Goal: Information Seeking & Learning: Learn about a topic

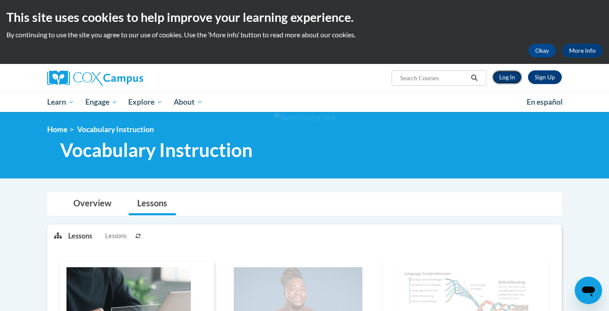
click at [506, 78] on link "Log In" at bounding box center [507, 77] width 30 height 14
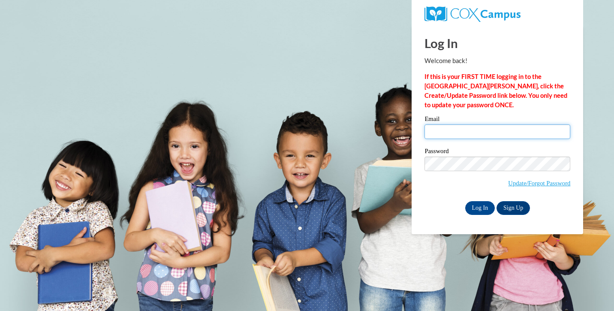
click at [445, 134] on input "Email" at bounding box center [498, 131] width 146 height 15
type input "ikipp@butler.edu"
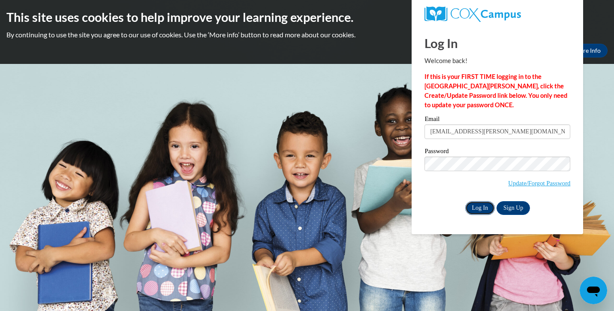
click at [482, 206] on input "Log In" at bounding box center [480, 208] width 30 height 14
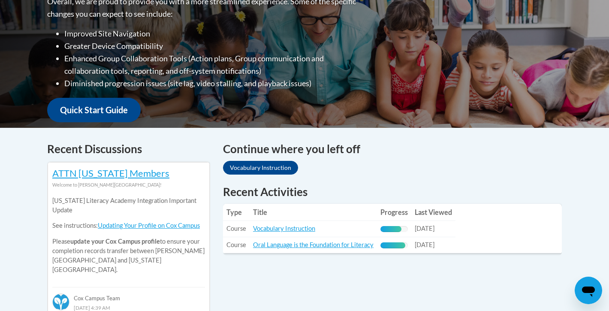
scroll to position [238, 0]
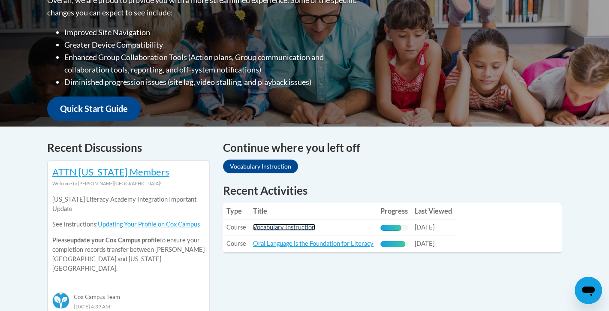
click at [272, 231] on link "Vocabulary Instruction" at bounding box center [284, 226] width 62 height 7
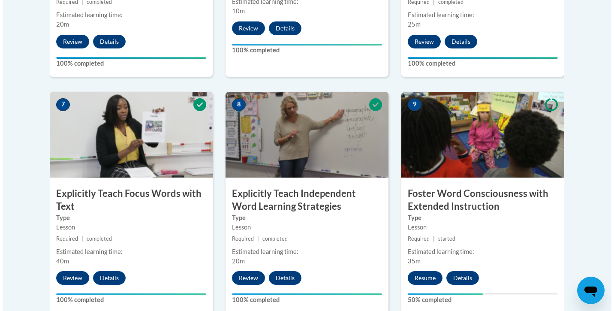
scroll to position [689, 0]
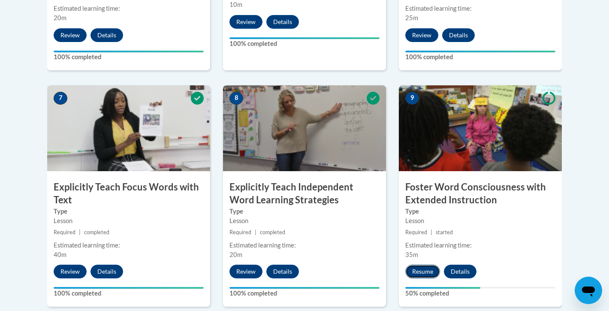
click at [423, 271] on button "Resume" at bounding box center [422, 272] width 35 height 14
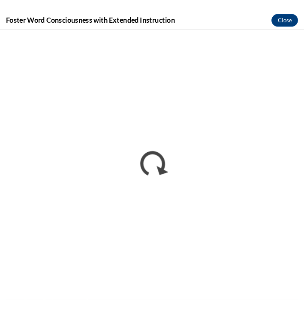
scroll to position [703, 0]
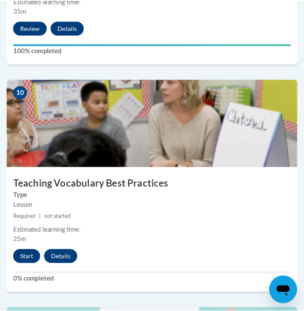
scroll to position [2233, 0]
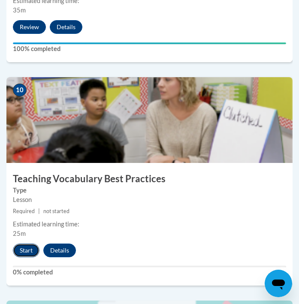
click at [24, 251] on button "Start" at bounding box center [26, 251] width 27 height 14
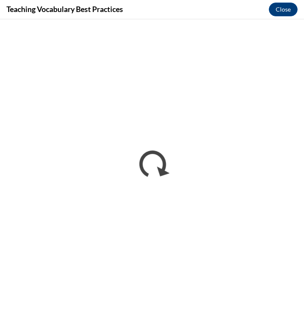
scroll to position [0, 0]
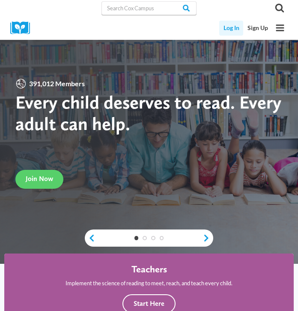
click at [222, 21] on link "Log In" at bounding box center [232, 28] width 24 height 15
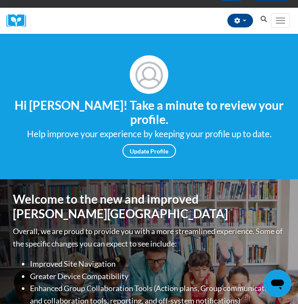
scroll to position [65, 0]
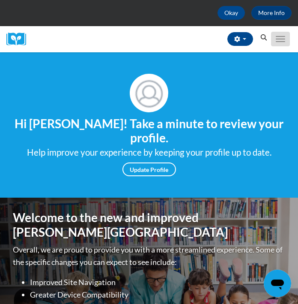
click at [285, 39] on span "Main menu" at bounding box center [280, 39] width 9 height 1
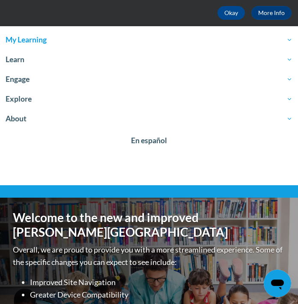
click at [27, 39] on span "My Learning" at bounding box center [149, 40] width 287 height 10
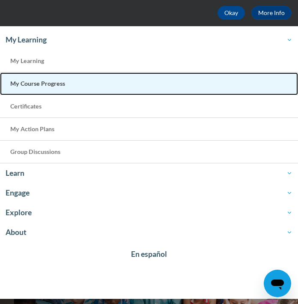
click at [39, 86] on span "My Course Progress" at bounding box center [37, 83] width 55 height 7
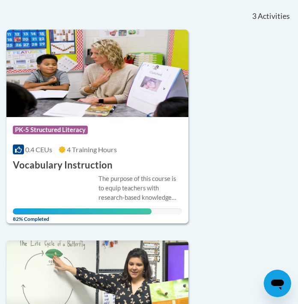
scroll to position [193, 0]
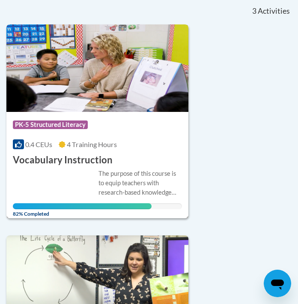
click at [88, 136] on div "Course Category: PK-5 Structured Literacy 0.4 CEUs 4 Training Hours COURSE Voca…" at bounding box center [97, 139] width 182 height 55
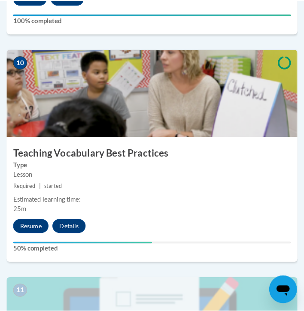
scroll to position [2262, 0]
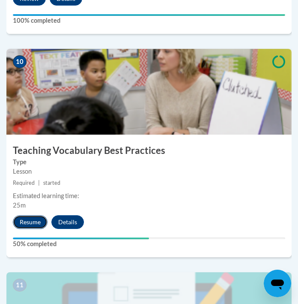
click at [30, 220] on button "Resume" at bounding box center [30, 222] width 35 height 14
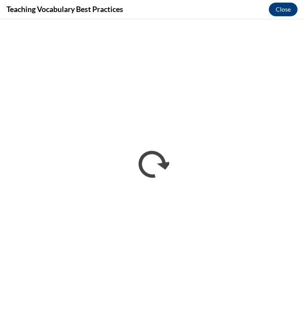
scroll to position [0, 0]
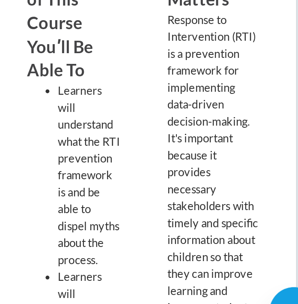
scroll to position [352, 0]
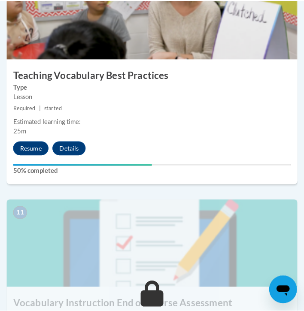
scroll to position [2337, 0]
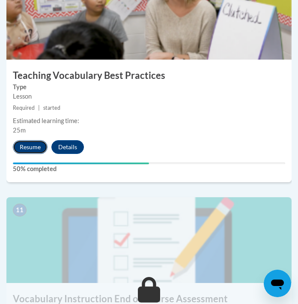
click at [33, 142] on button "Resume" at bounding box center [30, 147] width 35 height 14
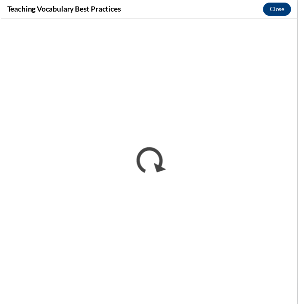
scroll to position [0, 0]
click at [274, 12] on button "Close" at bounding box center [282, 10] width 29 height 14
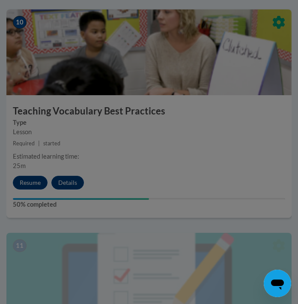
scroll to position [2183, 0]
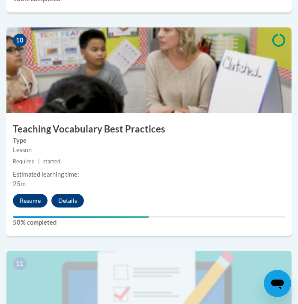
scroll to position [2284, 0]
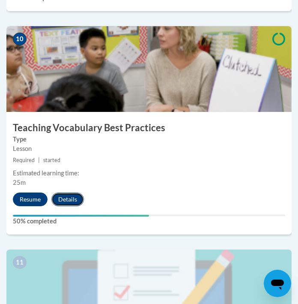
click at [74, 197] on button "Details" at bounding box center [67, 200] width 33 height 14
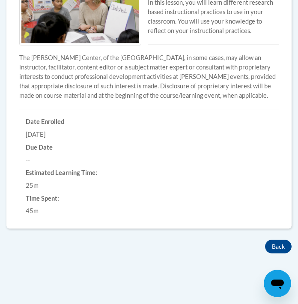
scroll to position [304, 0]
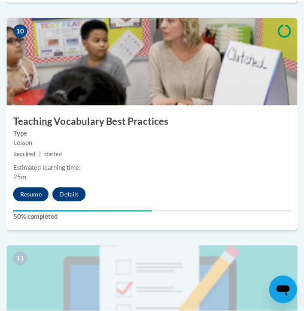
scroll to position [2296, 0]
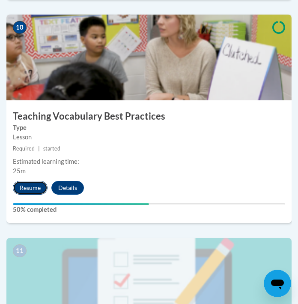
click at [40, 183] on button "Resume" at bounding box center [30, 188] width 35 height 14
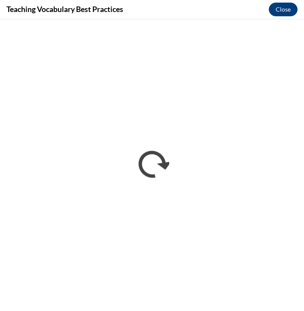
scroll to position [0, 0]
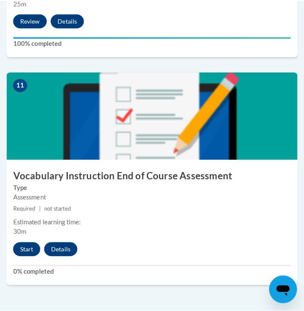
scroll to position [2482, 0]
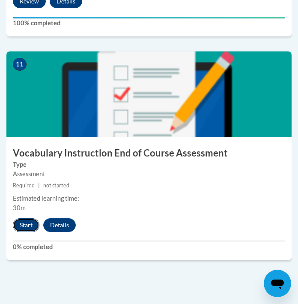
click at [26, 226] on button "Start" at bounding box center [26, 225] width 27 height 14
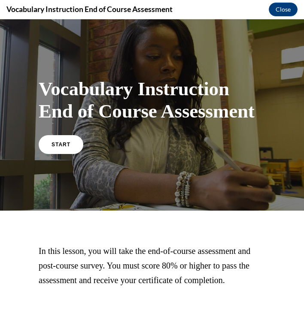
scroll to position [0, 0]
click at [53, 148] on span "START" at bounding box center [61, 144] width 20 height 6
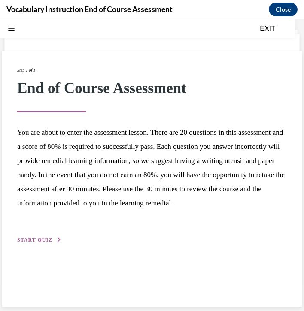
scroll to position [45, 0]
click at [45, 243] on span "START QUIZ" at bounding box center [34, 240] width 35 height 6
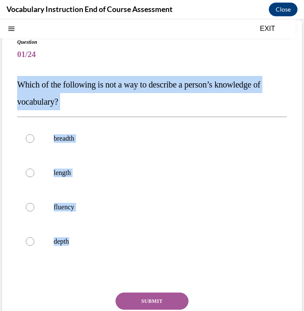
drag, startPoint x: 21, startPoint y: 95, endPoint x: 130, endPoint y: 303, distance: 234.4
click at [130, 303] on div "Question 01/24 Which of the following is not a way to describe a person’s knowl…" at bounding box center [151, 200] width 269 height 325
copy div "Which of the following is not a way to describe a person’s knowledge of vocabul…"
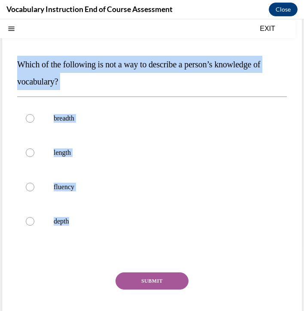
scroll to position [65, 0]
click at [72, 157] on p "length" at bounding box center [159, 152] width 211 height 9
click at [34, 157] on input "length" at bounding box center [30, 152] width 9 height 9
radio input "true"
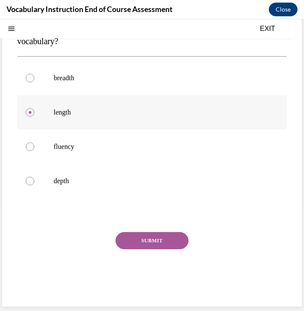
scroll to position [150, 0]
click at [146, 232] on button "SUBMIT" at bounding box center [151, 240] width 73 height 17
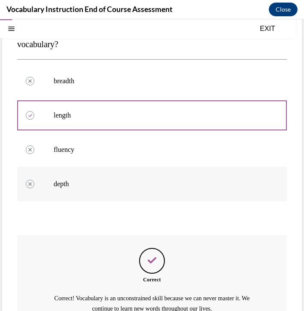
scroll to position [240, 0]
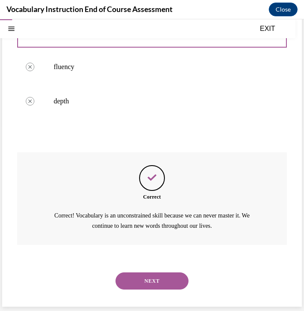
click at [145, 278] on button "NEXT" at bounding box center [151, 280] width 73 height 17
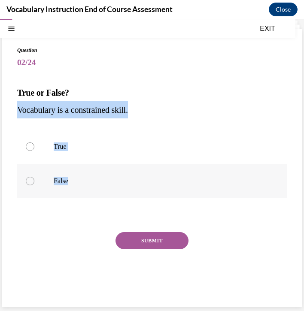
drag, startPoint x: 18, startPoint y: 88, endPoint x: 123, endPoint y: 173, distance: 135.7
click at [123, 173] on div "Question 02/24 True or False? Vocabulary is a constrained skill. True False Inc…" at bounding box center [151, 167] width 299 height 277
copy div "Vocabulary is a constrained skill. True False"
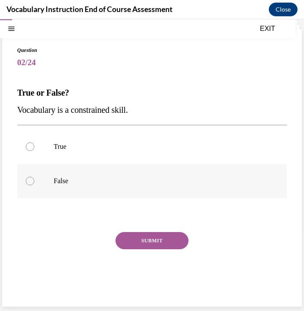
click at [71, 180] on label "False" at bounding box center [151, 181] width 269 height 34
click at [34, 180] on input "False" at bounding box center [30, 181] width 9 height 9
radio input "true"
click at [137, 238] on button "SUBMIT" at bounding box center [151, 240] width 73 height 17
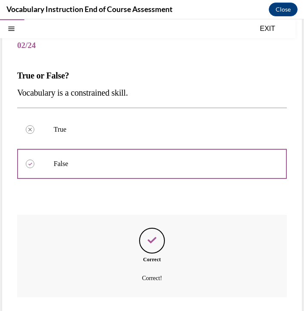
scroll to position [151, 0]
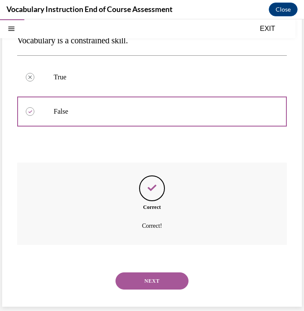
click at [145, 274] on button "NEXT" at bounding box center [151, 280] width 73 height 17
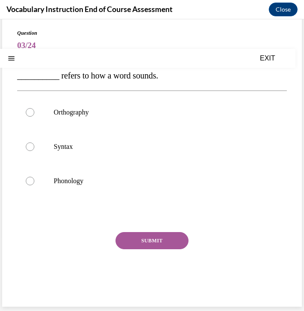
scroll to position [0, 0]
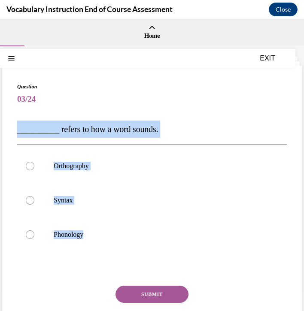
drag, startPoint x: 20, startPoint y: 139, endPoint x: 142, endPoint y: 287, distance: 191.6
click at [142, 287] on div "Question 03/24 __________ refers to how a word sounds. Orthography Syntax Phono…" at bounding box center [151, 219] width 269 height 273
copy div "__________ refers to how a word sounds. Orthography Syntax Phonology"
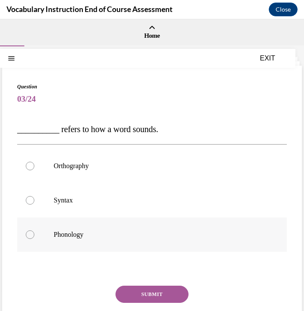
click at [90, 239] on p "Phonology" at bounding box center [159, 234] width 211 height 9
click at [34, 239] on input "Phonology" at bounding box center [30, 234] width 9 height 9
radio input "true"
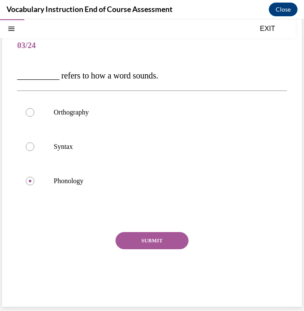
click at [158, 232] on button "SUBMIT" at bounding box center [151, 240] width 73 height 17
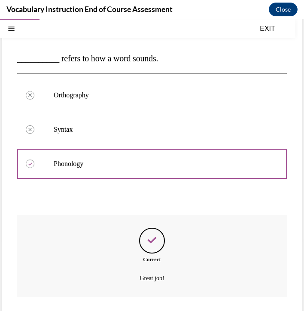
scroll to position [172, 0]
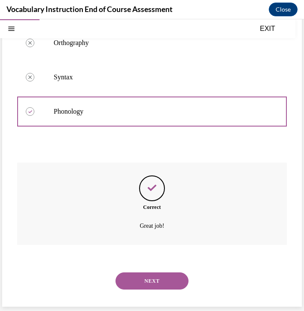
click at [144, 273] on button "NEXT" at bounding box center [151, 280] width 73 height 17
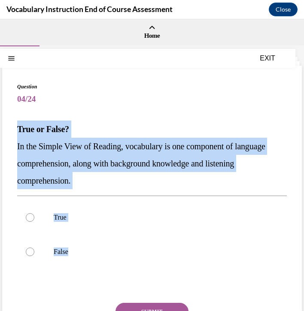
drag, startPoint x: 20, startPoint y: 139, endPoint x: 120, endPoint y: 295, distance: 185.7
click at [120, 295] on div "Question 04/24 True or False? In the Simple View of Reading, vocabulary is one …" at bounding box center [151, 228] width 269 height 290
copy div "True or False? In the Simple View of Reading, vocabulary is one component of la…"
click at [61, 235] on label "True" at bounding box center [151, 217] width 269 height 34
click at [34, 222] on input "True" at bounding box center [30, 217] width 9 height 9
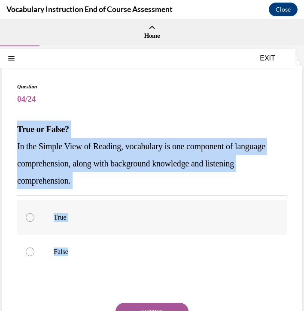
radio input "true"
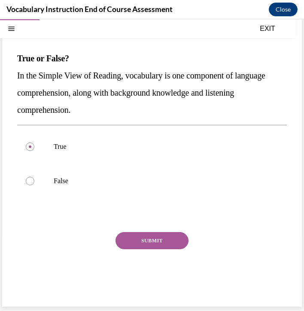
click at [157, 239] on button "SUBMIT" at bounding box center [151, 240] width 73 height 17
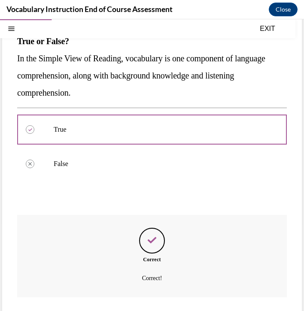
scroll to position [185, 0]
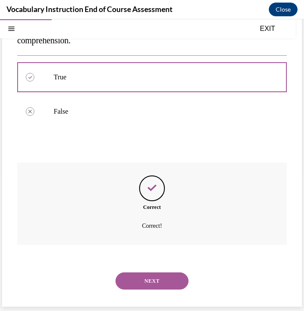
click at [153, 276] on button "NEXT" at bounding box center [151, 280] width 73 height 17
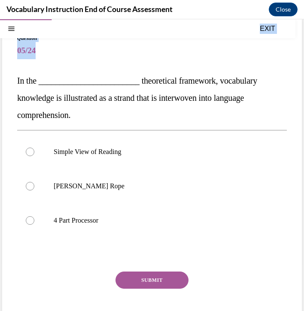
scroll to position [129, 0]
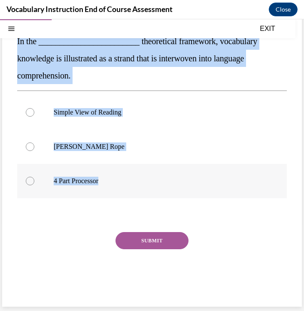
drag, startPoint x: 19, startPoint y: 141, endPoint x: 146, endPoint y: 169, distance: 129.9
click at [146, 169] on div "Question 05/24 In the ________________________ theoretical framework, vocabular…" at bounding box center [151, 142] width 299 height 329
copy div "In the ________________________ theoretical framework, vocabulary knowledge is …"
click at [160, 232] on button "SUBMIT" at bounding box center [151, 240] width 73 height 17
click at [100, 142] on p "[PERSON_NAME] Rope" at bounding box center [159, 146] width 211 height 9
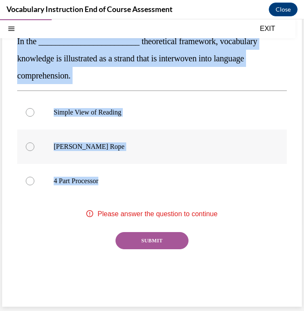
click at [34, 142] on input "[PERSON_NAME] Rope" at bounding box center [30, 146] width 9 height 9
radio input "true"
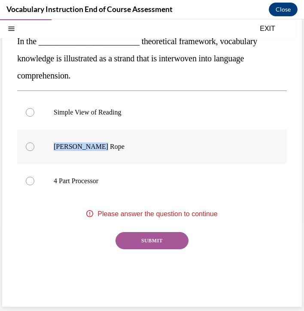
click at [100, 142] on p "[PERSON_NAME] Rope" at bounding box center [159, 146] width 211 height 9
click at [34, 142] on input "[PERSON_NAME] Rope" at bounding box center [30, 146] width 9 height 9
click at [165, 232] on button "SUBMIT" at bounding box center [151, 240] width 73 height 17
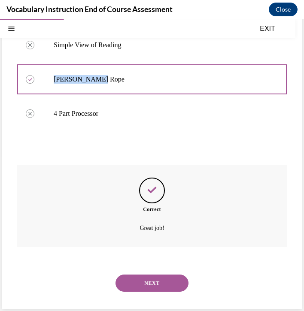
scroll to position [207, 0]
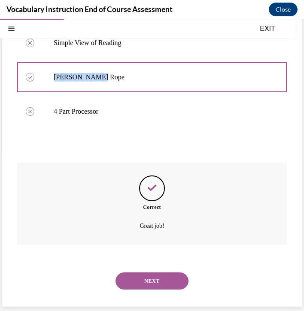
click at [154, 272] on button "NEXT" at bounding box center [151, 280] width 73 height 17
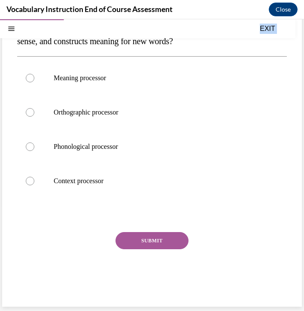
scroll to position [150, 0]
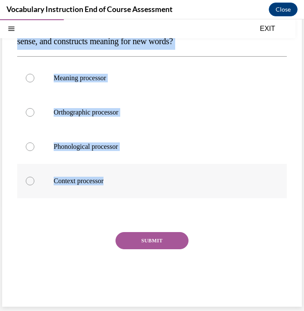
drag, startPoint x: 19, startPoint y: 142, endPoint x: 142, endPoint y: 168, distance: 125.8
click at [142, 168] on div "Question 06/24 Which brain processor stores known words, organizes them in a wa…" at bounding box center [151, 140] width 269 height 325
copy div "Which brain processor stores known words, organizes them in a way that makes se…"
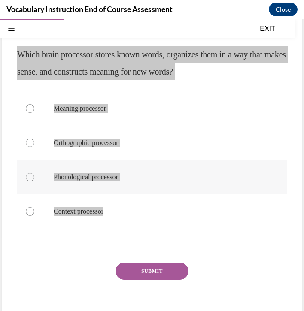
scroll to position [70, 0]
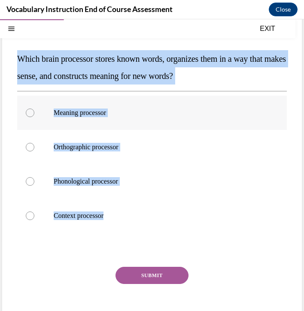
click at [72, 117] on p "Meaning processor" at bounding box center [159, 112] width 211 height 9
click at [34, 117] on input "Meaning processor" at bounding box center [30, 112] width 9 height 9
radio input "true"
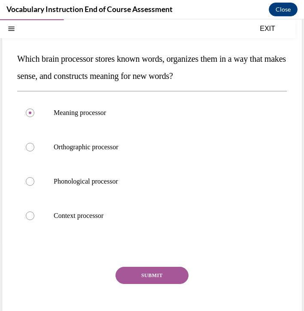
click at [151, 284] on button "SUBMIT" at bounding box center [151, 275] width 73 height 17
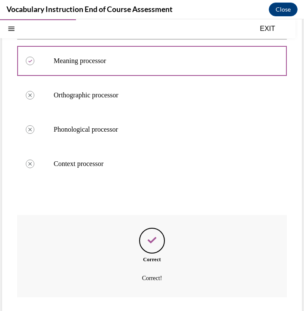
scroll to position [228, 0]
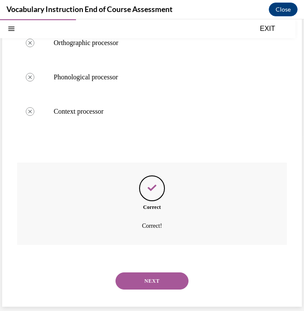
click at [154, 272] on button "NEXT" at bounding box center [151, 280] width 73 height 17
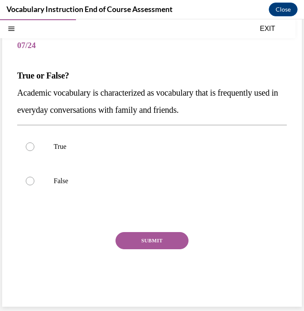
scroll to position [66, 0]
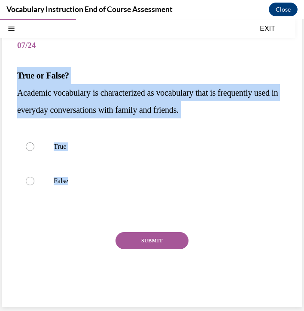
drag, startPoint x: 19, startPoint y: 74, endPoint x: 116, endPoint y: 214, distance: 170.2
click at [116, 214] on div "Question 07/24 True or False? Academic vocabulary is characterized as vocabular…" at bounding box center [151, 165] width 269 height 273
copy div "True or False? Academic vocabulary is characterized as vocabulary that is frequ…"
click at [51, 186] on label "False" at bounding box center [151, 181] width 269 height 34
click at [34, 185] on input "False" at bounding box center [30, 181] width 9 height 9
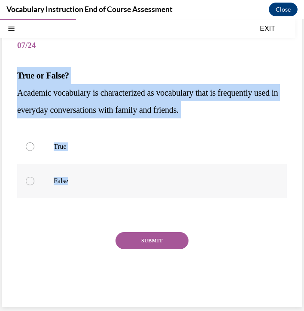
radio input "true"
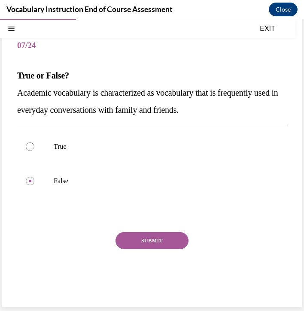
click at [153, 249] on button "SUBMIT" at bounding box center [151, 240] width 73 height 17
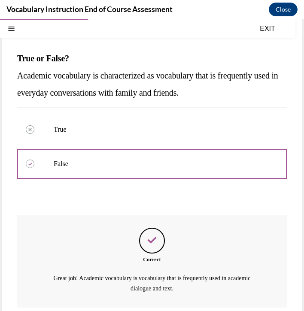
scroll to position [180, 0]
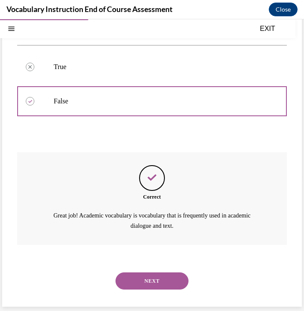
click at [138, 281] on button "NEXT" at bounding box center [151, 280] width 73 height 17
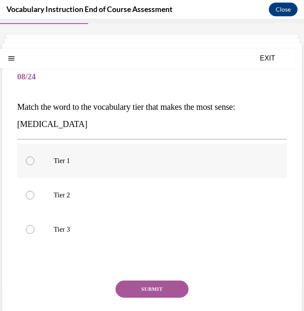
scroll to position [24, 0]
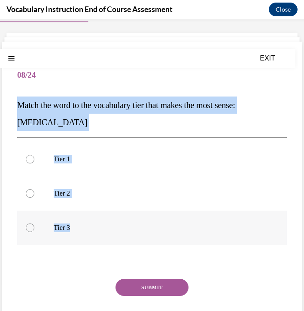
drag, startPoint x: 21, startPoint y: 116, endPoint x: 104, endPoint y: 263, distance: 169.6
click at [104, 263] on div "Question 08/24 Match the word to the vocabulary tier that makes the most sense:…" at bounding box center [151, 204] width 269 height 290
copy div "Match the word to the vocabulary tier that makes the most sense: [MEDICAL_DATA]…"
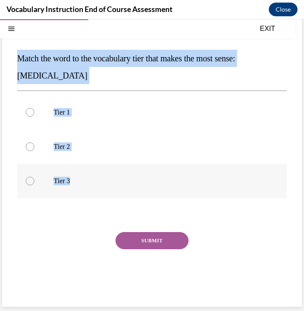
scroll to position [88, 0]
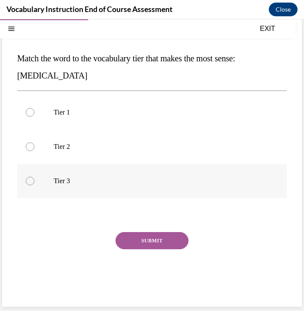
click at [34, 185] on div at bounding box center [30, 181] width 9 height 9
click at [34, 185] on input "Tier 3" at bounding box center [30, 181] width 9 height 9
radio input "true"
click at [140, 249] on button "SUBMIT" at bounding box center [151, 240] width 73 height 17
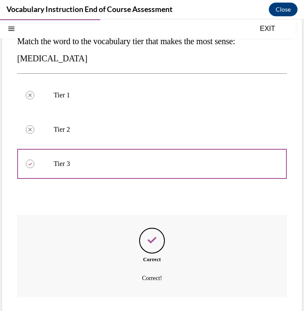
scroll to position [194, 0]
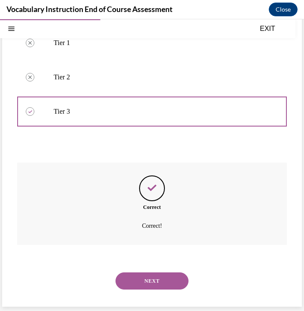
click at [144, 277] on button "NEXT" at bounding box center [151, 280] width 73 height 17
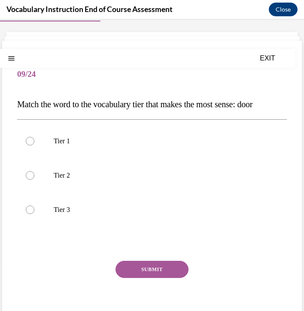
scroll to position [28, 0]
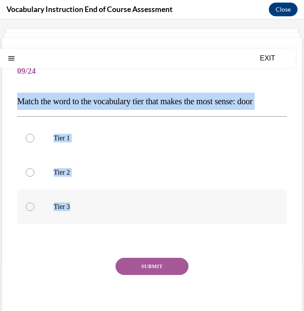
drag, startPoint x: 20, startPoint y: 117, endPoint x: 104, endPoint y: 256, distance: 162.5
click at [104, 256] on div "Question 09/24 Match the word to the vocabulary tier that makes the most sense:…" at bounding box center [151, 191] width 269 height 273
copy div "Match the word to the vocabulary tier that makes the most sense: door Tier 1 Ti…"
click at [61, 142] on p "Tier 1" at bounding box center [159, 138] width 211 height 9
click at [34, 142] on input "Tier 1" at bounding box center [30, 138] width 9 height 9
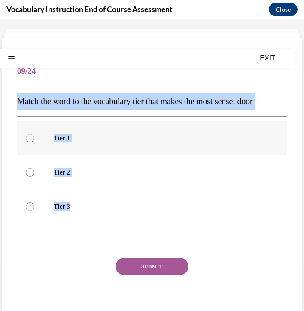
radio input "true"
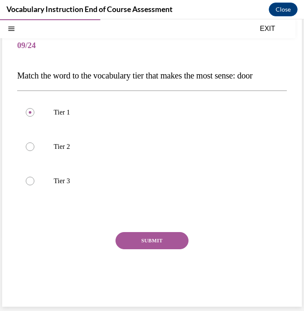
click at [134, 249] on button "SUBMIT" at bounding box center [151, 240] width 73 height 17
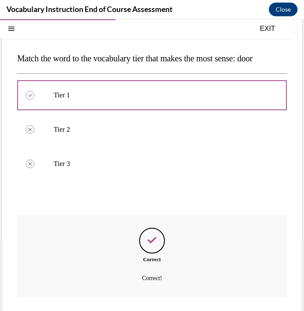
scroll to position [194, 0]
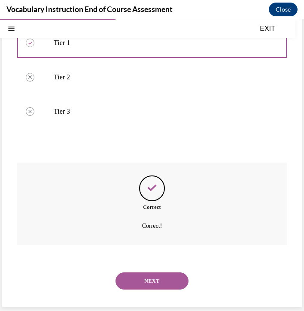
click at [160, 273] on button "NEXT" at bounding box center [151, 280] width 73 height 17
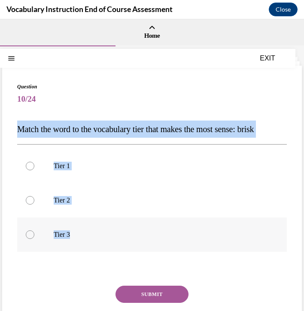
drag, startPoint x: 18, startPoint y: 142, endPoint x: 74, endPoint y: 287, distance: 155.7
click at [74, 287] on div "Question 10/24 Match the word to the vocabulary tier that makes the most sense:…" at bounding box center [151, 213] width 299 height 295
copy div "Match the word to the vocabulary tier that makes the most sense: brisk Tier 1 T…"
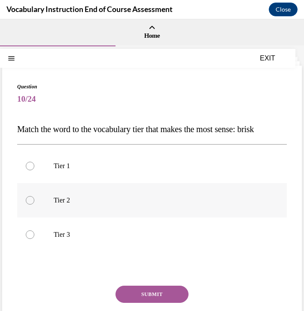
click at [34, 205] on div at bounding box center [30, 200] width 9 height 9
click at [34, 205] on input "Tier 2" at bounding box center [30, 200] width 9 height 9
radio input "true"
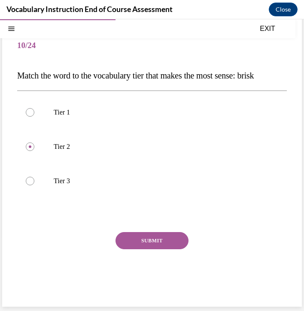
click at [142, 249] on button "SUBMIT" at bounding box center [151, 240] width 73 height 17
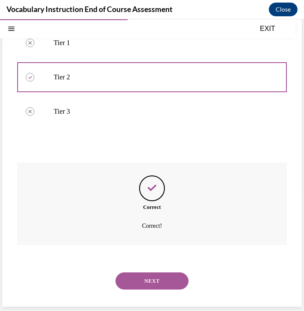
scroll to position [194, 0]
click at [134, 279] on button "NEXT" at bounding box center [151, 280] width 73 height 17
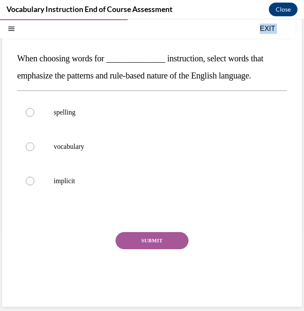
scroll to position [111, 0]
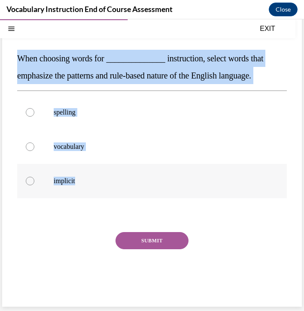
drag, startPoint x: 21, startPoint y: 141, endPoint x: 93, endPoint y: 173, distance: 79.7
click at [93, 173] on div "Question 11/24 When choosing words for ______________ instruction, select words…" at bounding box center [151, 157] width 269 height 290
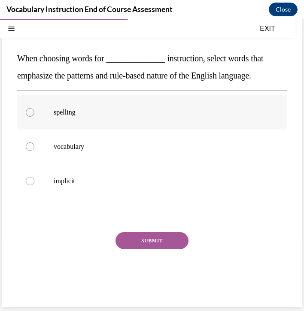
click at [60, 108] on p "spelling" at bounding box center [159, 112] width 211 height 9
click at [34, 108] on input "spelling" at bounding box center [30, 112] width 9 height 9
radio input "true"
click at [143, 232] on button "SUBMIT" at bounding box center [151, 240] width 73 height 17
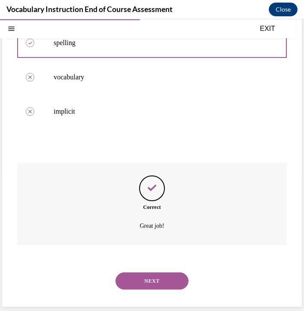
scroll to position [190, 0]
click at [145, 275] on button "NEXT" at bounding box center [151, 280] width 73 height 17
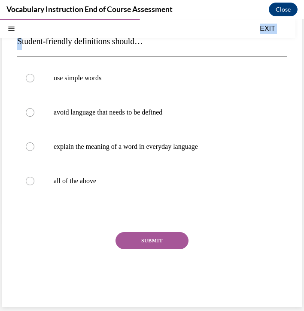
scroll to position [133, 0]
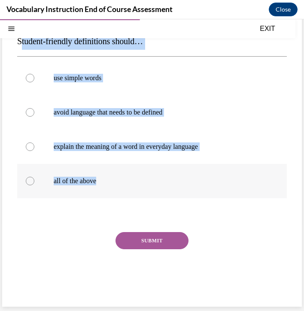
drag, startPoint x: 22, startPoint y: 141, endPoint x: 135, endPoint y: 167, distance: 115.7
click at [135, 167] on div "Question 12/24 Student-friendly definitions should… use simple words avoid lang…" at bounding box center [151, 148] width 269 height 307
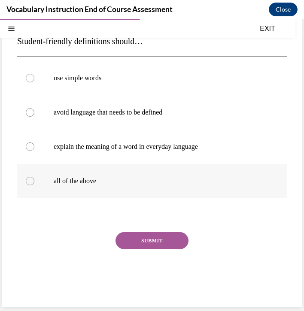
click at [89, 177] on p "all of the above" at bounding box center [159, 181] width 211 height 9
click at [34, 177] on input "all of the above" at bounding box center [30, 181] width 9 height 9
radio input "true"
click at [130, 232] on button "SUBMIT" at bounding box center [151, 240] width 73 height 17
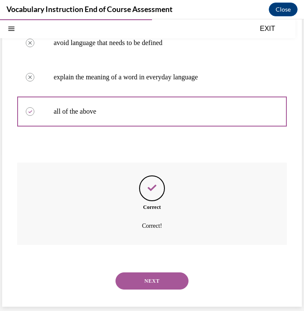
scroll to position [211, 0]
click at [135, 272] on button "NEXT" at bounding box center [151, 280] width 73 height 17
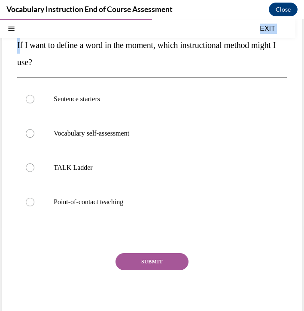
scroll to position [150, 0]
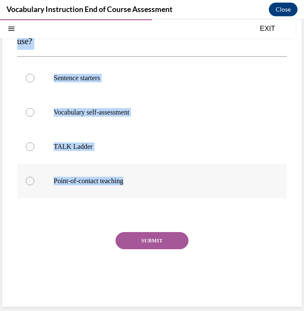
drag, startPoint x: 21, startPoint y: 143, endPoint x: 177, endPoint y: 166, distance: 158.2
click at [177, 166] on div "Question 13/24 If I want to define a word in the moment, which instructional me…" at bounding box center [151, 140] width 269 height 325
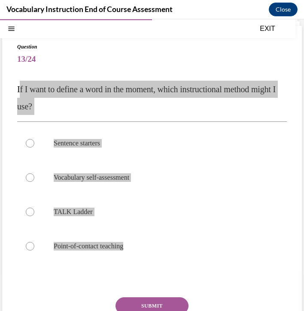
scroll to position [33, 0]
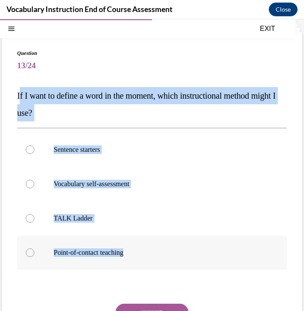
click at [117, 257] on p "Point-of-contact teaching" at bounding box center [159, 252] width 211 height 9
click at [34, 257] on input "Point-of-contact teaching" at bounding box center [30, 252] width 9 height 9
radio input "true"
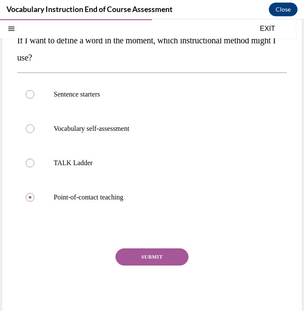
click at [142, 265] on button "SUBMIT" at bounding box center [151, 256] width 73 height 17
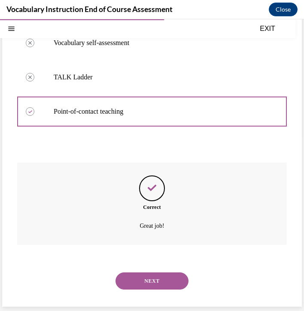
scroll to position [228, 0]
click at [147, 278] on button "NEXT" at bounding box center [151, 280] width 73 height 17
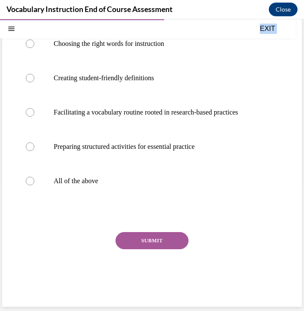
scroll to position [178, 0]
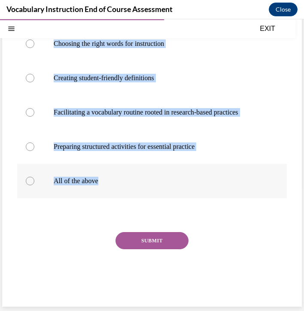
drag, startPoint x: 20, startPoint y: 121, endPoint x: 134, endPoint y: 188, distance: 132.5
click at [134, 188] on div "Question 14/24 What should you consider when planning to teach focus words with…" at bounding box center [151, 132] width 269 height 342
click at [39, 188] on label "All of the above" at bounding box center [151, 181] width 269 height 34
click at [34, 185] on input "All of the above" at bounding box center [30, 181] width 9 height 9
radio input "true"
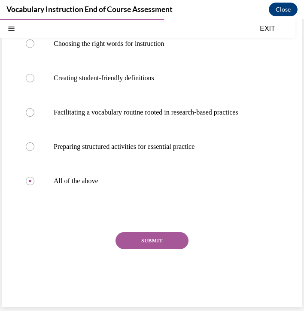
click at [143, 249] on button "SUBMIT" at bounding box center [151, 240] width 73 height 17
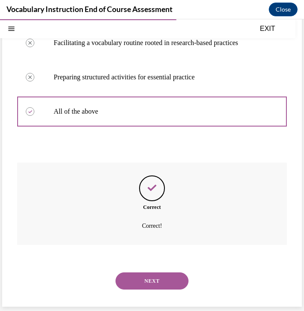
scroll to position [277, 0]
click at [138, 278] on button "NEXT" at bounding box center [151, 280] width 73 height 17
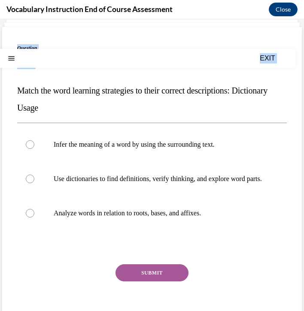
scroll to position [126, 0]
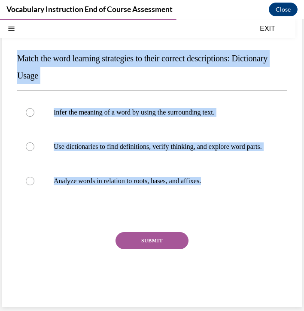
drag, startPoint x: 15, startPoint y: 142, endPoint x: 208, endPoint y: 187, distance: 198.2
click at [208, 187] on div "Question 15/24 Match the word learning strategies to their correct descriptions…" at bounding box center [151, 151] width 299 height 312
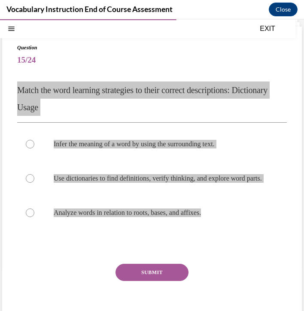
scroll to position [36, 0]
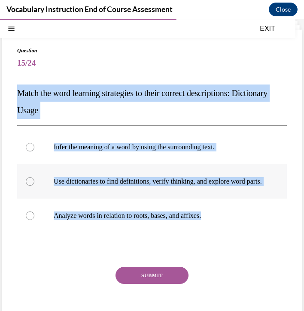
click at [105, 186] on p "Use dictionaries to find definitions, verify thinking, and explore word parts." at bounding box center [159, 181] width 211 height 9
click at [34, 186] on input "Use dictionaries to find definitions, verify thinking, and explore word parts." at bounding box center [30, 181] width 9 height 9
radio input "true"
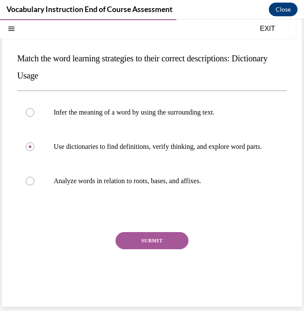
scroll to position [84, 0]
click at [137, 249] on button "SUBMIT" at bounding box center [151, 240] width 73 height 17
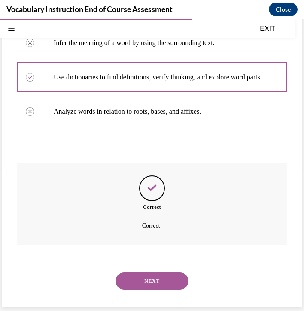
scroll to position [204, 0]
click at [137, 281] on button "NEXT" at bounding box center [151, 280] width 73 height 17
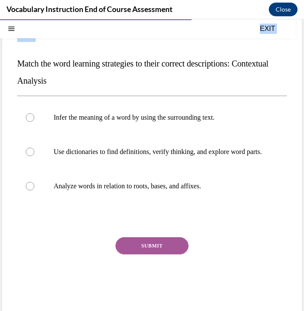
scroll to position [126, 0]
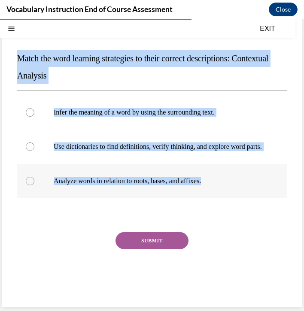
drag, startPoint x: 19, startPoint y: 144, endPoint x: 256, endPoint y: 181, distance: 239.6
click at [256, 181] on div "Question 16/24 Match the word learning strategies to their correct descriptions…" at bounding box center [151, 157] width 269 height 290
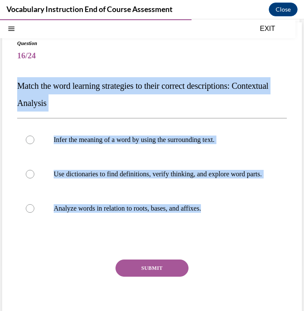
scroll to position [43, 0]
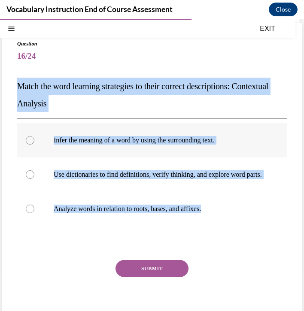
click at [161, 145] on p "Infer the meaning of a word by using the surrounding text." at bounding box center [159, 140] width 211 height 9
click at [34, 145] on input "Infer the meaning of a word by using the surrounding text." at bounding box center [30, 140] width 9 height 9
radio input "true"
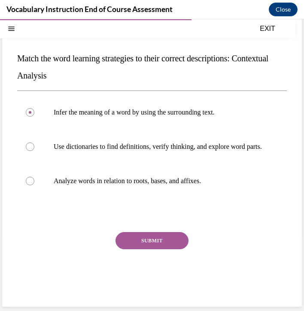
click at [151, 249] on button "SUBMIT" at bounding box center [151, 240] width 73 height 17
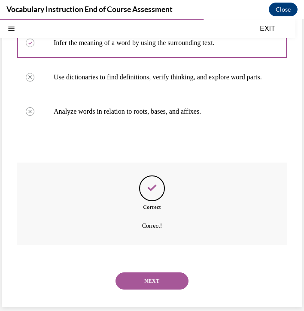
scroll to position [204, 0]
click at [140, 280] on button "NEXT" at bounding box center [151, 280] width 73 height 17
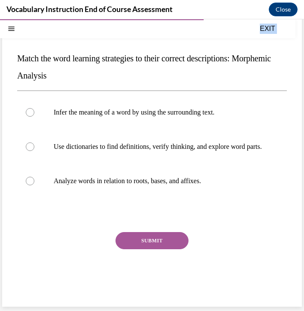
scroll to position [126, 0]
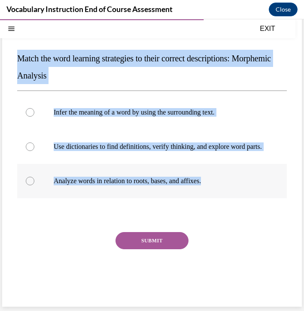
drag, startPoint x: 18, startPoint y: 142, endPoint x: 263, endPoint y: 169, distance: 246.7
click at [263, 169] on div "Question 17/24 Match the word learning strategies to their correct descriptions…" at bounding box center [151, 151] width 299 height 312
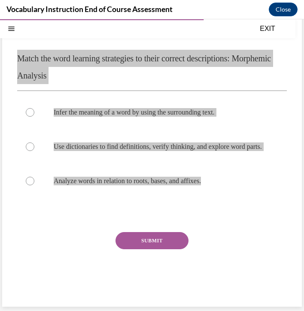
scroll to position [104, 0]
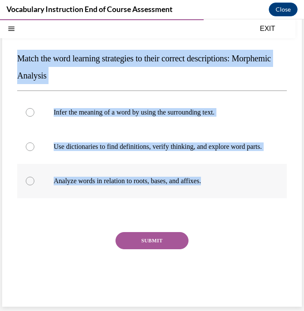
click at [162, 185] on p "Analyze words in relation to roots, bases, and affixes." at bounding box center [159, 181] width 211 height 9
click at [34, 185] on input "Analyze words in relation to roots, bases, and affixes." at bounding box center [30, 181] width 9 height 9
radio input "true"
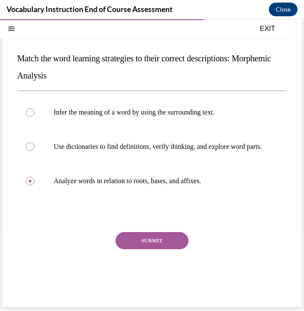
click at [166, 249] on button "SUBMIT" at bounding box center [151, 240] width 73 height 17
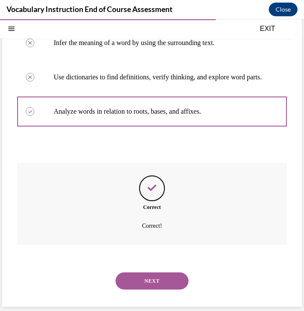
click at [165, 280] on button "NEXT" at bounding box center [151, 280] width 73 height 17
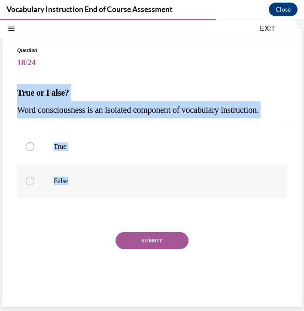
drag, startPoint x: 19, startPoint y: 75, endPoint x: 133, endPoint y: 180, distance: 154.5
click at [133, 180] on div "Question 18/24 True or False? Word consciousness is an isolated component of vo…" at bounding box center [151, 174] width 269 height 256
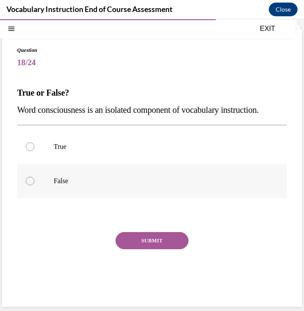
click at [76, 177] on p "False" at bounding box center [159, 181] width 211 height 9
click at [34, 177] on input "False" at bounding box center [30, 181] width 9 height 9
radio input "true"
click at [136, 234] on button "SUBMIT" at bounding box center [151, 240] width 73 height 17
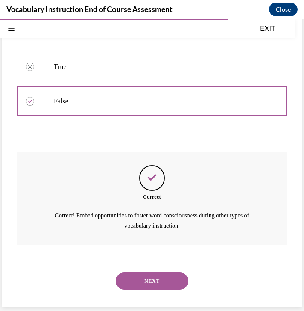
scroll to position [163, 0]
click at [142, 286] on button "NEXT" at bounding box center [151, 280] width 73 height 17
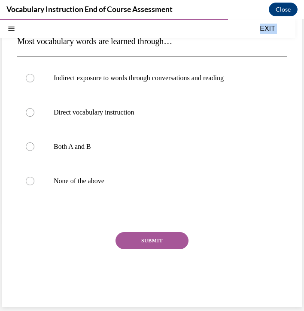
scroll to position [143, 0]
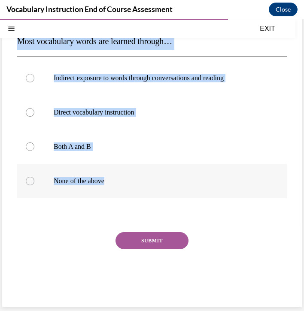
drag, startPoint x: 19, startPoint y: 126, endPoint x: 144, endPoint y: 166, distance: 131.3
click at [144, 166] on div "Question 19/24 Most vocabulary words are learned through… Indirect exposure to …" at bounding box center [151, 148] width 269 height 307
click at [77, 142] on p "Both A and B" at bounding box center [159, 146] width 211 height 9
click at [34, 142] on input "Both A and B" at bounding box center [30, 146] width 9 height 9
radio input "true"
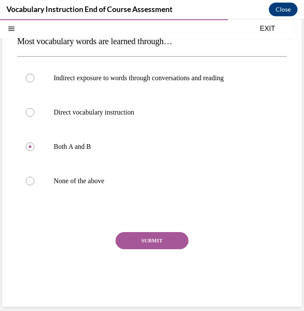
click at [150, 232] on button "SUBMIT" at bounding box center [151, 240] width 73 height 17
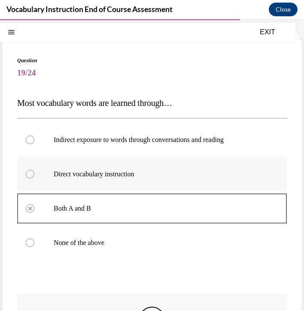
scroll to position [221, 0]
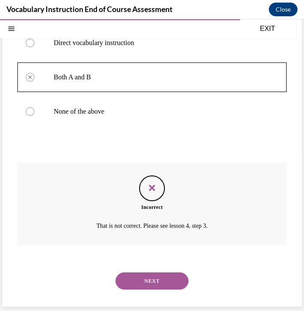
click at [151, 280] on button "NEXT" at bounding box center [151, 280] width 73 height 17
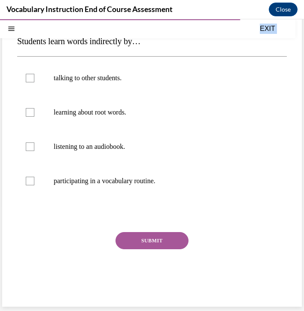
scroll to position [150, 0]
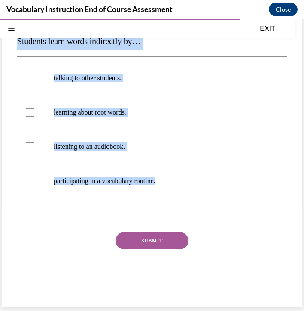
drag, startPoint x: 21, startPoint y: 90, endPoint x: 208, endPoint y: 188, distance: 210.8
click at [208, 188] on div "Question 20/24 Select all that are correct. Students learn words indirectly by……" at bounding box center [151, 140] width 269 height 325
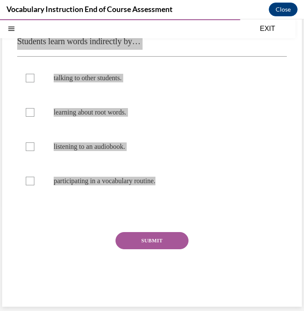
scroll to position [139, 0]
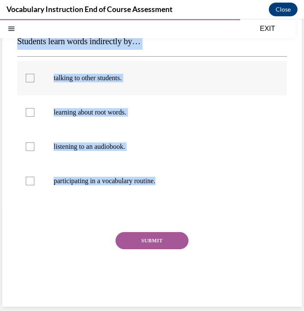
click at [102, 74] on p "talking to other students." at bounding box center [159, 78] width 211 height 9
click at [34, 74] on input "talking to other students." at bounding box center [30, 78] width 9 height 9
checkbox input "true"
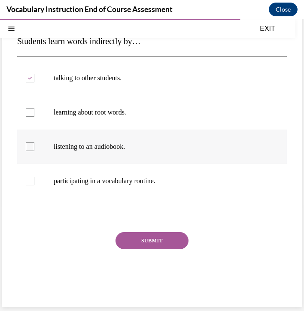
click at [110, 142] on p "listening to an audiobook." at bounding box center [159, 146] width 211 height 9
click at [34, 142] on input "listening to an audiobook." at bounding box center [30, 146] width 9 height 9
checkbox input "true"
click at [144, 242] on button "SUBMIT" at bounding box center [151, 240] width 73 height 17
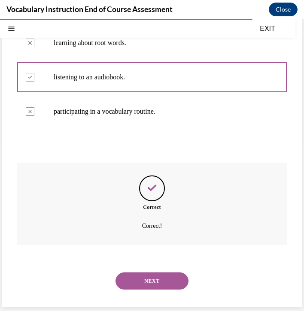
scroll to position [228, 0]
click at [151, 275] on button "NEXT" at bounding box center [151, 280] width 73 height 17
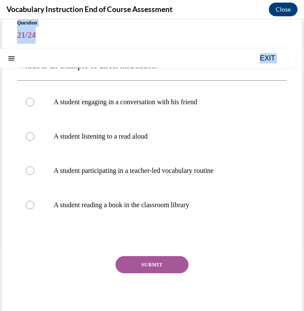
scroll to position [133, 0]
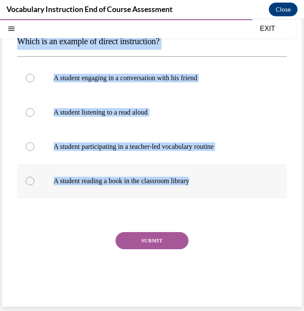
drag, startPoint x: 18, startPoint y: 140, endPoint x: 246, endPoint y: 169, distance: 230.0
click at [246, 169] on div "Question 21/24 Which is an example of direct instruction? A student engaging in…" at bounding box center [151, 142] width 299 height 329
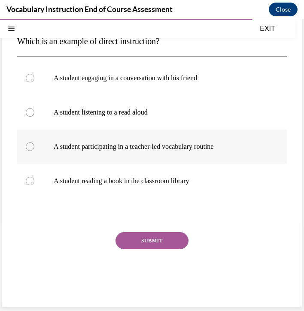
click at [104, 142] on p "A student participating in a teacher-led vocabulary routine" at bounding box center [159, 146] width 211 height 9
click at [34, 142] on input "A student participating in a teacher-led vocabulary routine" at bounding box center [30, 146] width 9 height 9
radio input "true"
click at [140, 232] on button "SUBMIT" at bounding box center [151, 240] width 73 height 17
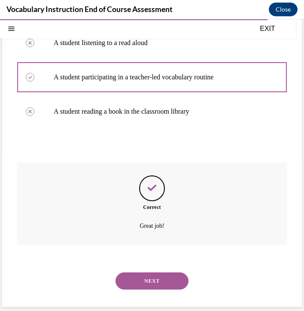
scroll to position [211, 0]
click at [148, 275] on button "NEXT" at bounding box center [151, 280] width 73 height 17
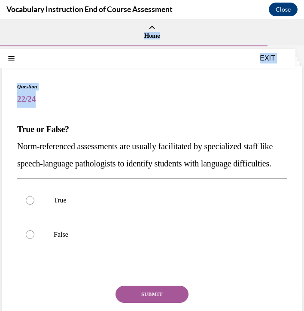
scroll to position [107, 0]
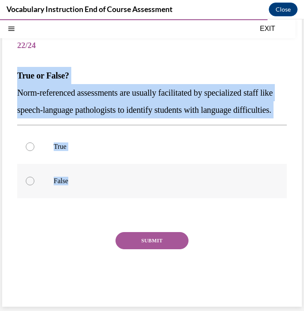
drag, startPoint x: 19, startPoint y: 142, endPoint x: 100, endPoint y: 174, distance: 86.9
click at [100, 174] on div "Question 22/24 True or False? Norm-referenced assessments are usually facilitat…" at bounding box center [151, 165] width 269 height 273
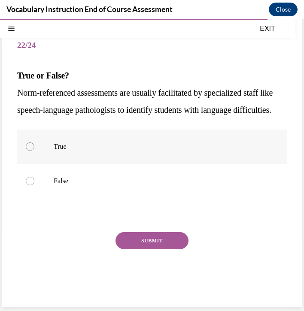
click at [33, 142] on div at bounding box center [30, 146] width 9 height 9
click at [33, 142] on input "True" at bounding box center [30, 146] width 9 height 9
radio input "true"
click at [141, 232] on button "SUBMIT" at bounding box center [151, 240] width 73 height 17
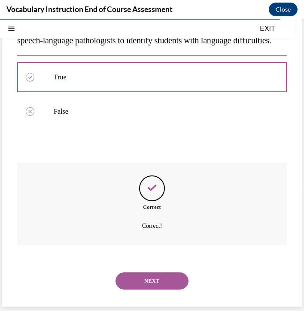
scroll to position [185, 0]
click at [142, 280] on button "NEXT" at bounding box center [151, 280] width 73 height 17
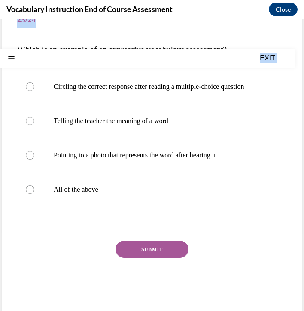
scroll to position [152, 0]
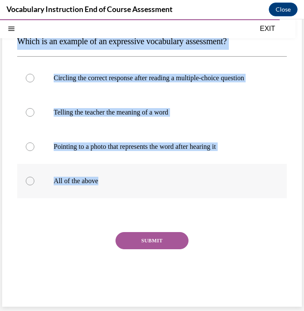
drag, startPoint x: 19, startPoint y: 142, endPoint x: 133, endPoint y: 171, distance: 117.8
click at [133, 171] on div "Question 23/24 Which is an example of an expressive vocabulary assessment? Circ…" at bounding box center [151, 148] width 269 height 307
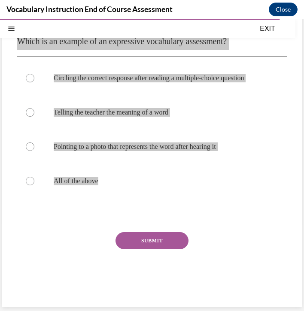
scroll to position [111, 0]
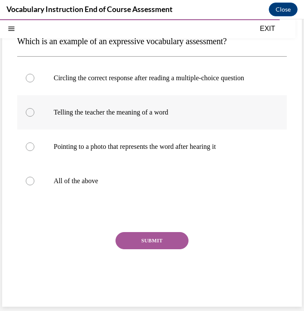
click at [88, 117] on p "Telling the teacher the meaning of a word" at bounding box center [159, 112] width 211 height 9
click at [34, 117] on input "Telling the teacher the meaning of a word" at bounding box center [30, 112] width 9 height 9
radio input "true"
click at [137, 249] on button "SUBMIT" at bounding box center [151, 240] width 73 height 17
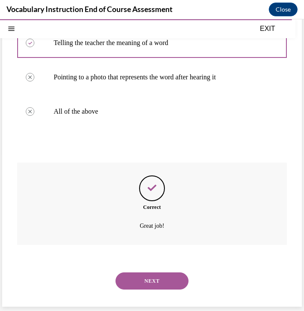
scroll to position [230, 0]
click at [143, 276] on button "NEXT" at bounding box center [151, 280] width 73 height 17
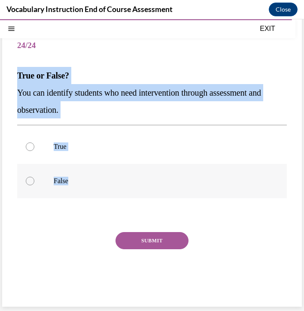
drag, startPoint x: 18, startPoint y: 72, endPoint x: 145, endPoint y: 199, distance: 179.2
click at [145, 199] on div "Question 24/24 True or False? You can identify students who need intervention t…" at bounding box center [151, 159] width 299 height 295
click at [40, 152] on label "True" at bounding box center [151, 147] width 269 height 34
click at [34, 151] on input "True" at bounding box center [30, 146] width 9 height 9
radio input "true"
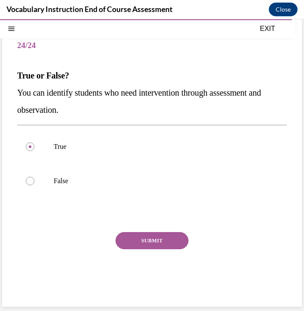
click at [149, 249] on button "SUBMIT" at bounding box center [151, 240] width 73 height 17
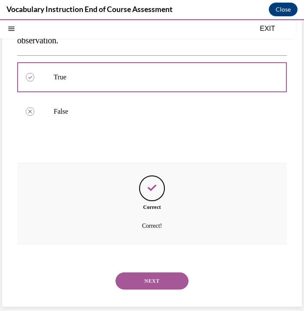
scroll to position [168, 0]
click at [147, 279] on button "NEXT" at bounding box center [151, 280] width 73 height 17
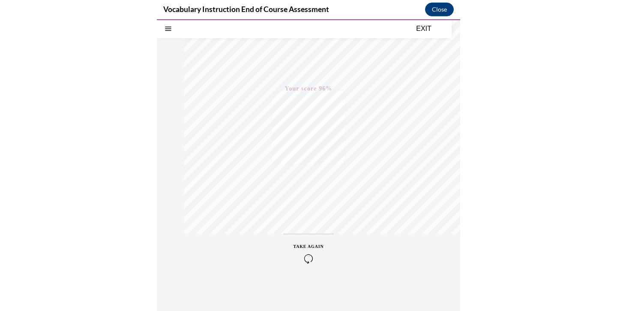
scroll to position [1141, 0]
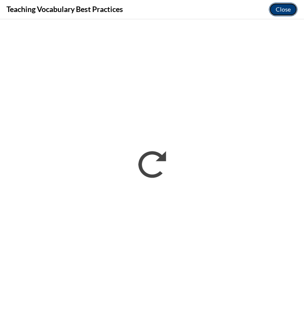
click at [281, 4] on button "Close" at bounding box center [283, 10] width 29 height 14
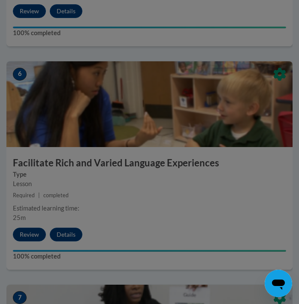
scroll to position [1271, 0]
